Goal: Information Seeking & Learning: Learn about a topic

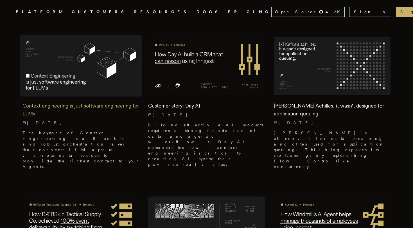
scroll to position [179, 0]
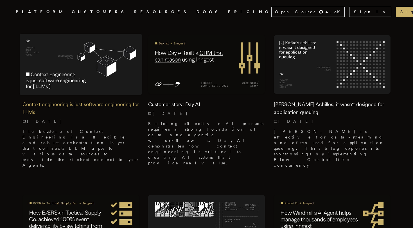
click at [94, 60] on img at bounding box center [81, 64] width 122 height 61
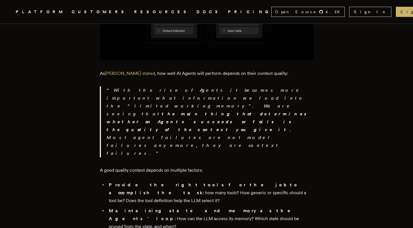
scroll to position [445, 0]
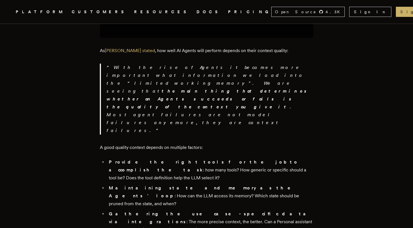
click at [319, 103] on article "Context engineering is just software engineering for LLMs Tony Holdstock-Brown …" at bounding box center [206, 152] width 368 height 1181
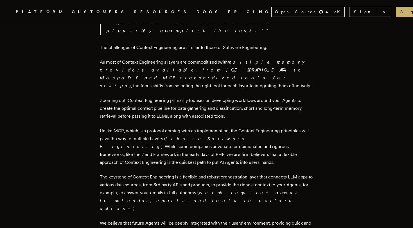
scroll to position [802, 0]
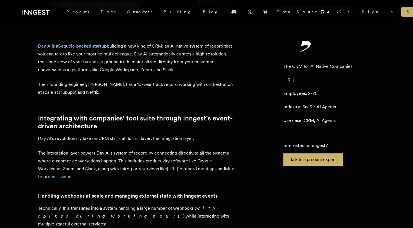
scroll to position [136, 0]
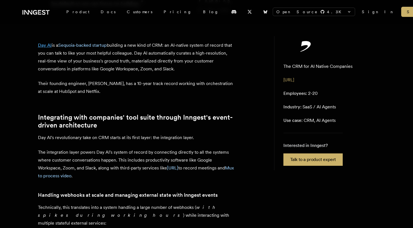
click at [43, 42] on link "Day AI" at bounding box center [45, 44] width 14 height 5
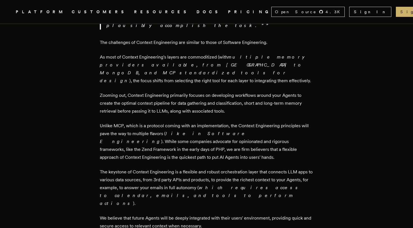
scroll to position [811, 0]
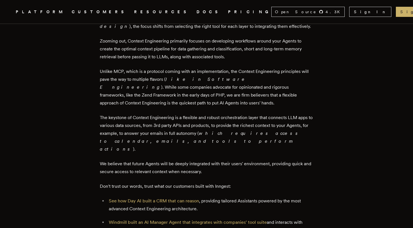
scroll to position [866, 0]
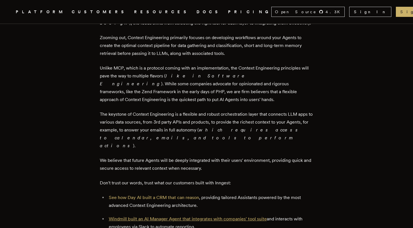
click at [256, 216] on link "Windmill built an AI Manager Agent that integrates with companies' tool suite" at bounding box center [188, 218] width 158 height 5
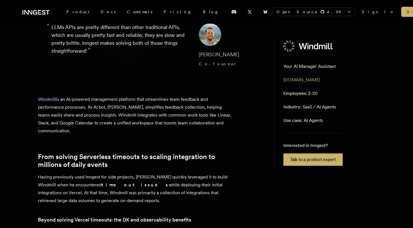
scroll to position [85, 0]
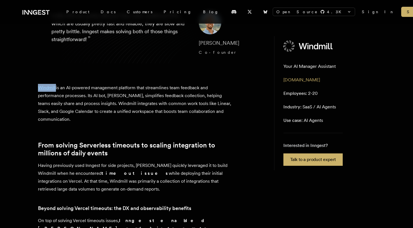
click at [275, 78] on aside "Your AI Manager Assistant gowindmill.com Employees: 2-20 Industry: SaaS / AI Ag…" at bounding box center [324, 103] width 101 height 134
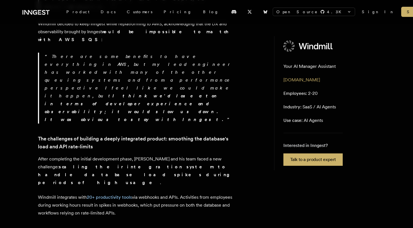
scroll to position [419, 0]
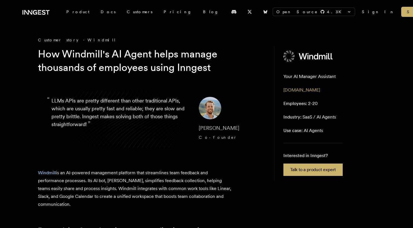
click at [202, 117] on img at bounding box center [210, 108] width 22 height 22
click at [226, 185] on p "Windmill is an AI-powered management platform that streamlines team feedback an…" at bounding box center [136, 188] width 197 height 39
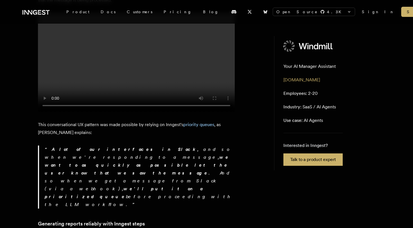
scroll to position [1013, 0]
